Goal: Information Seeking & Learning: Learn about a topic

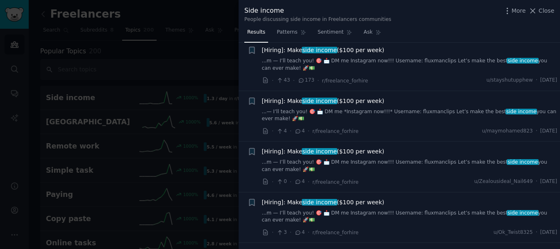
scroll to position [1216, 0]
click at [511, 13] on icon "button" at bounding box center [507, 11] width 9 height 9
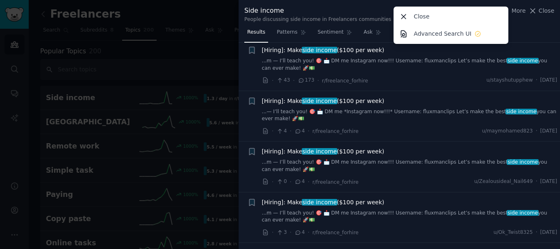
click at [449, 18] on div "Close" at bounding box center [451, 16] width 112 height 17
click at [542, 13] on link "Add" at bounding box center [533, 14] width 31 height 14
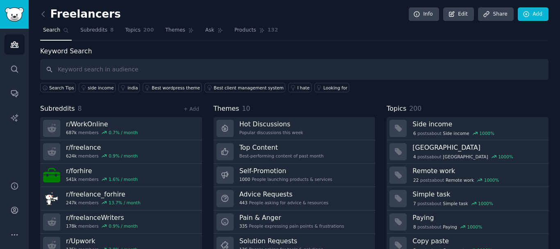
scroll to position [34, 0]
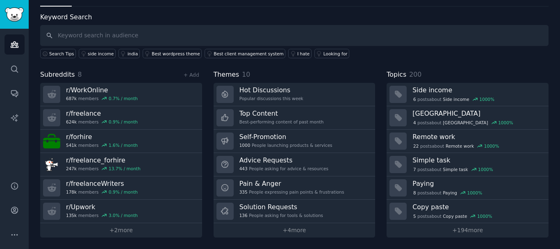
click at [142, 235] on link "+ 2 more" at bounding box center [121, 230] width 162 height 14
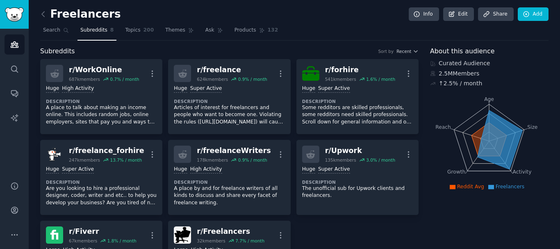
click at [125, 28] on span "Topics" at bounding box center [132, 30] width 15 height 7
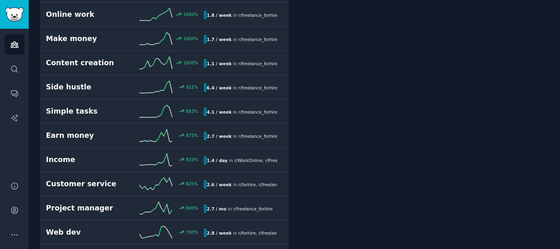
scroll to position [253, 0]
click at [128, 204] on div "800 %" at bounding box center [164, 208] width 79 height 12
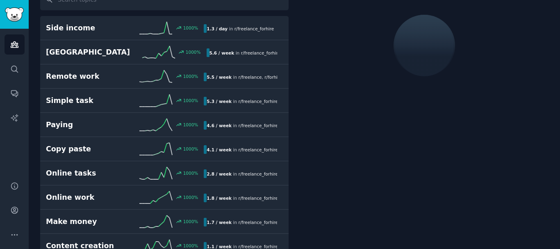
scroll to position [46, 0]
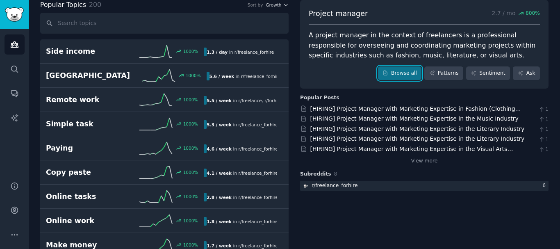
click at [405, 73] on link "Browse all" at bounding box center [400, 73] width 44 height 14
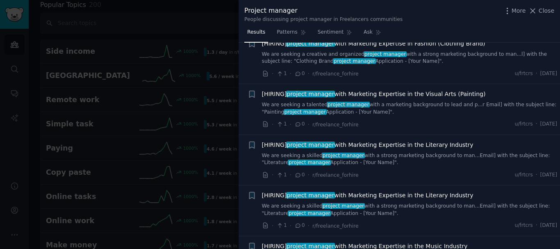
scroll to position [1024, 0]
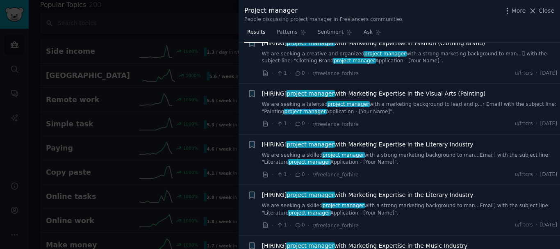
click at [536, 9] on icon at bounding box center [532, 11] width 9 height 9
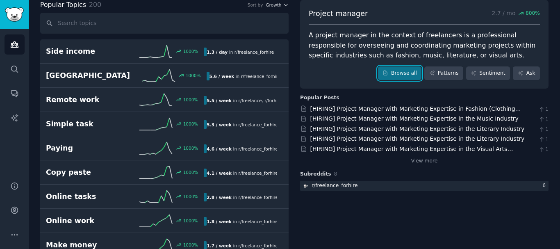
click at [417, 74] on link "Browse all" at bounding box center [400, 73] width 44 height 14
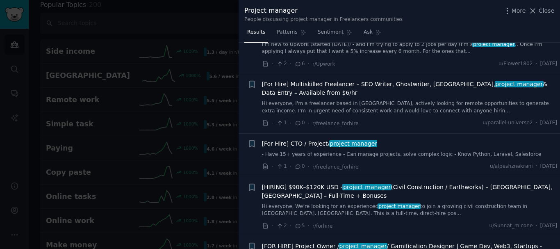
scroll to position [832, 0]
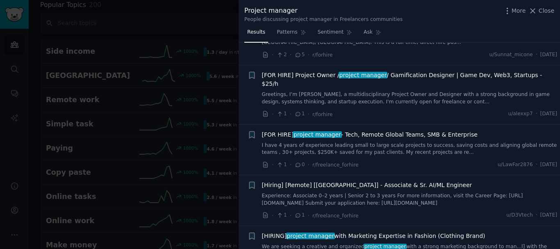
click at [382, 181] on span "[Hiring] [Remote] [[GEOGRAPHIC_DATA]] - Associate & Sr. AI/ML Engineer" at bounding box center [367, 185] width 210 height 9
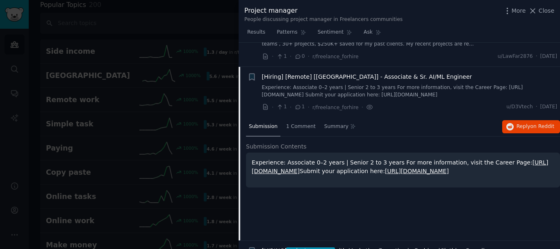
scroll to position [928, 0]
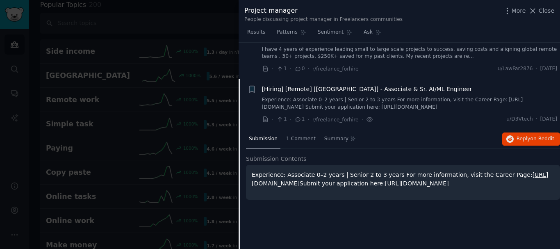
drag, startPoint x: 530, startPoint y: 96, endPoint x: 546, endPoint y: 96, distance: 15.2
click at [546, 116] on span "[DATE]" at bounding box center [548, 119] width 17 height 7
click at [537, 132] on button "Reply on Reddit" at bounding box center [531, 138] width 58 height 13
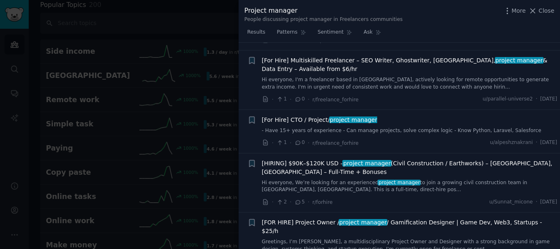
scroll to position [642, 0]
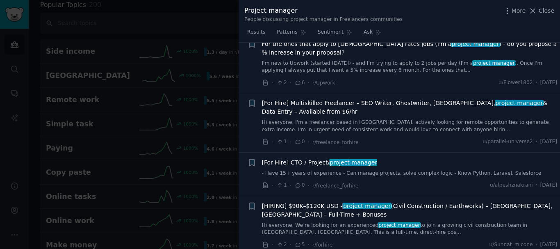
click at [532, 12] on icon at bounding box center [532, 11] width 9 height 9
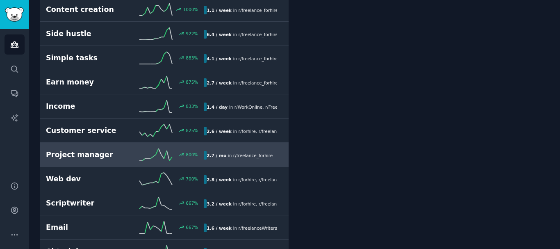
scroll to position [326, 0]
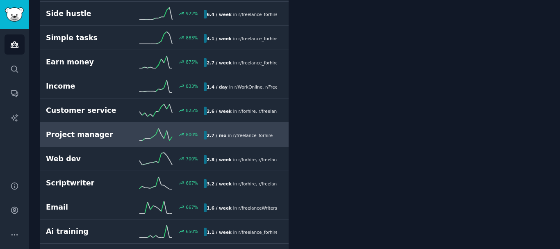
click at [148, 135] on icon at bounding box center [155, 134] width 33 height 12
click at [229, 132] on div "2.7 / mo in r/ freelance_forhire" at bounding box center [240, 135] width 72 height 9
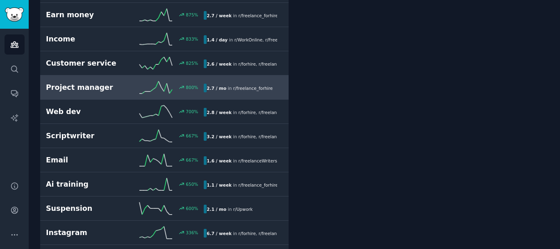
scroll to position [382, 0]
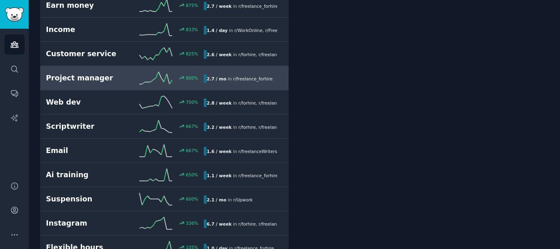
click at [75, 174] on h2 "Ai training" at bounding box center [85, 175] width 79 height 10
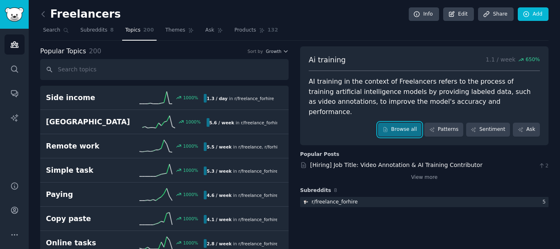
click at [412, 123] on link "Browse all" at bounding box center [400, 130] width 44 height 14
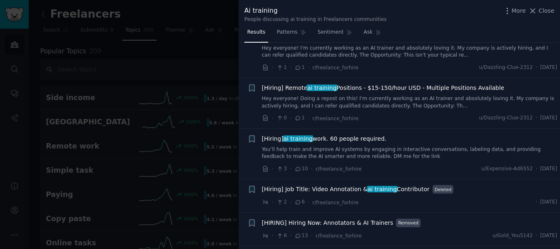
scroll to position [180, 0]
click at [361, 146] on link "You’ll help train and improve AI systems by engaging in interactive conversatio…" at bounding box center [410, 153] width 296 height 14
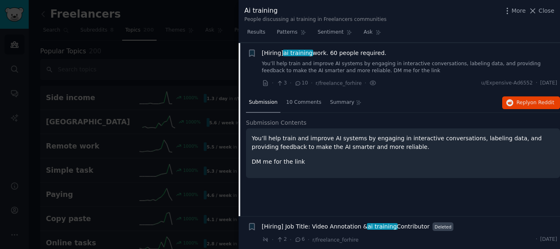
scroll to position [266, 0]
click at [502, 101] on button "Reply on Reddit" at bounding box center [531, 102] width 58 height 13
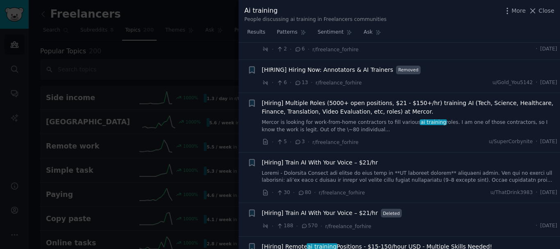
click at [321, 109] on span "[Hiring] Multiple Roles (5000+ open positions, $21 - $150+/hr) training AI (Tec…" at bounding box center [410, 107] width 296 height 17
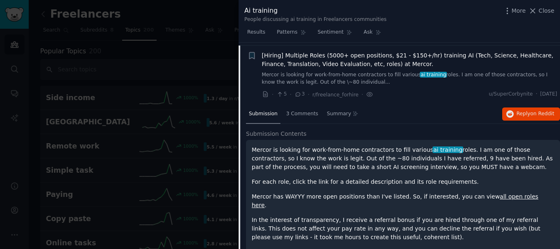
scroll to position [384, 0]
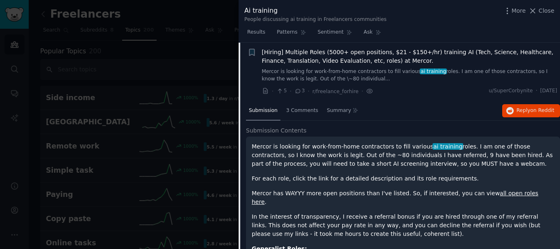
drag, startPoint x: 336, startPoint y: 150, endPoint x: 461, endPoint y: 148, distance: 125.1
click at [461, 148] on p "Mercor is looking for work-from-home contractors to fill various ai training ro…" at bounding box center [403, 155] width 303 height 26
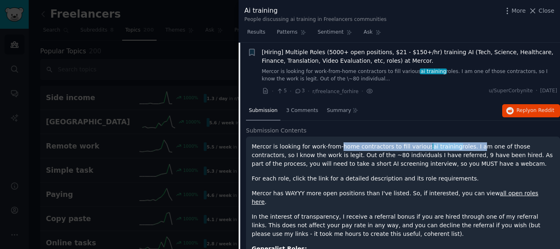
click at [461, 148] on p "Mercor is looking for work-from-home contractors to fill various ai training ro…" at bounding box center [403, 155] width 303 height 26
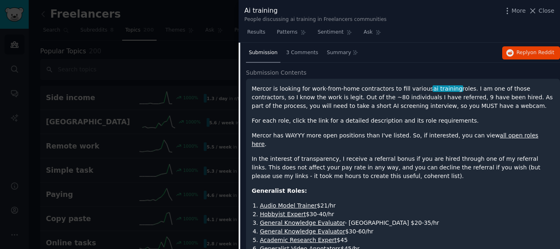
scroll to position [441, 0]
click at [512, 55] on icon "button" at bounding box center [509, 53] width 7 height 7
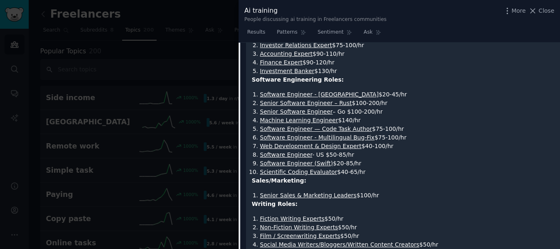
scroll to position [922, 0]
